Goal: Information Seeking & Learning: Learn about a topic

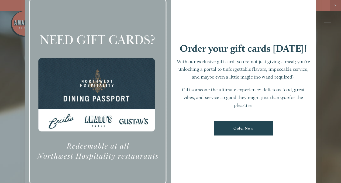
click at [334, 5] on div at bounding box center [170, 91] width 341 height 183
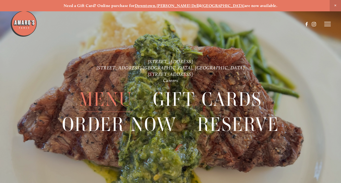
click at [114, 96] on span "Menu" at bounding box center [105, 99] width 53 height 25
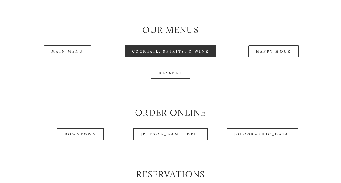
scroll to position [494, 0]
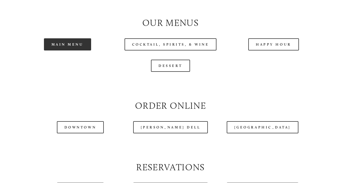
click at [74, 50] on link "Main Menu" at bounding box center [67, 44] width 47 height 12
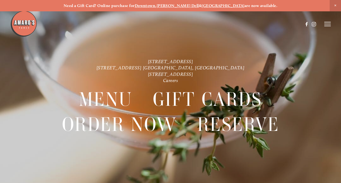
click at [187, 6] on strong "[PERSON_NAME] Dell" at bounding box center [177, 5] width 42 height 5
